Goal: Task Accomplishment & Management: Use online tool/utility

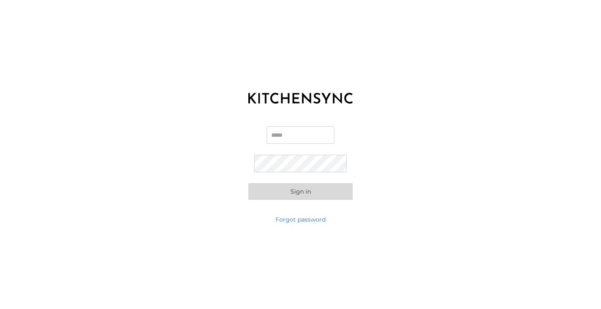
drag, startPoint x: 302, startPoint y: 132, endPoint x: 296, endPoint y: 145, distance: 14.8
click at [208, 172] on div "Email Password Sign in" at bounding box center [300, 163] width 601 height 104
click at [279, 132] on input "Email" at bounding box center [301, 135] width 68 height 18
type input "**********"
click at [325, 195] on button "Sign in" at bounding box center [300, 191] width 104 height 17
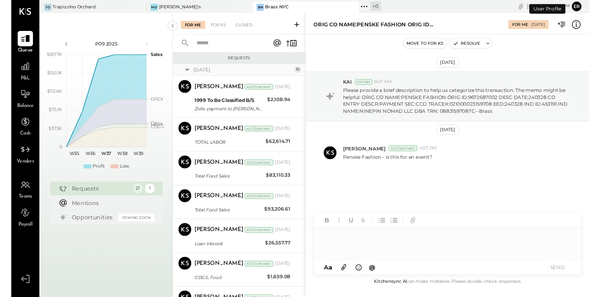
scroll to position [224, 0]
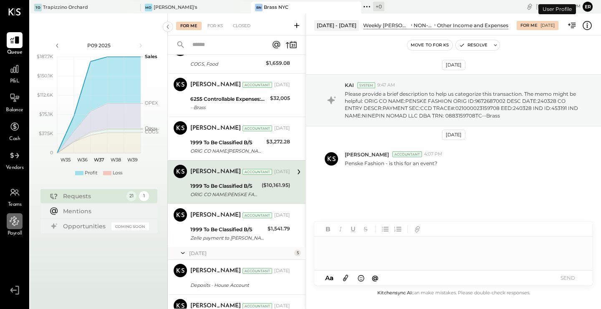
click at [15, 221] on icon at bounding box center [14, 220] width 11 height 11
